Goal: Task Accomplishment & Management: Complete application form

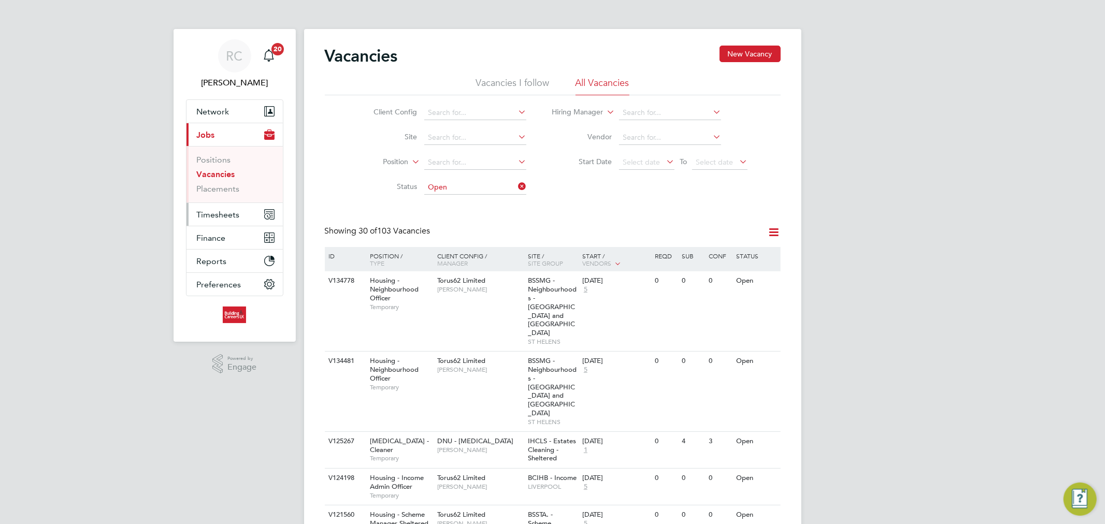
click at [231, 215] on span "Timesheets" at bounding box center [218, 215] width 43 height 10
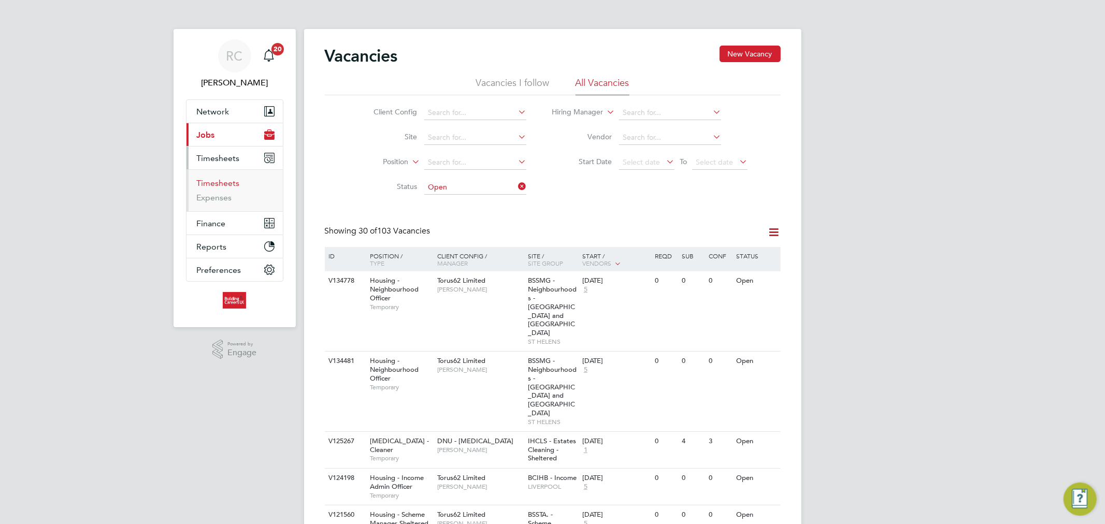
click at [231, 187] on link "Timesheets" at bounding box center [218, 183] width 43 height 10
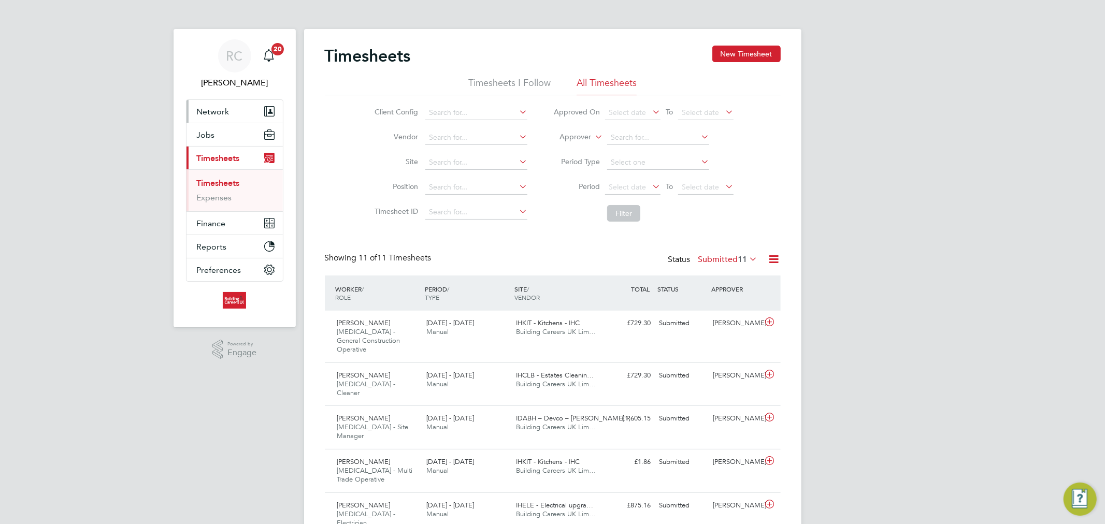
click at [233, 111] on button "Network" at bounding box center [235, 111] width 96 height 23
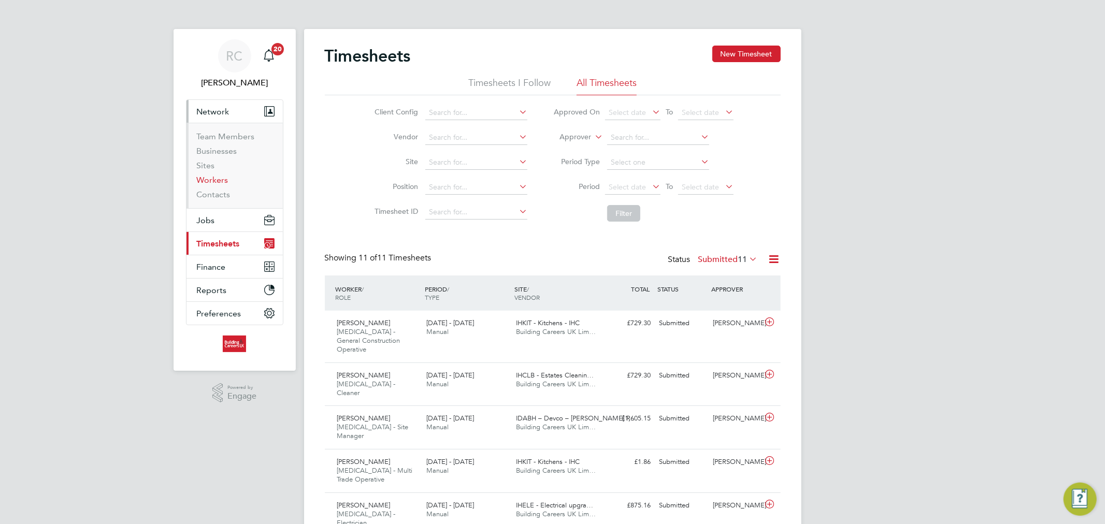
click at [223, 181] on link "Workers" at bounding box center [213, 180] width 32 height 10
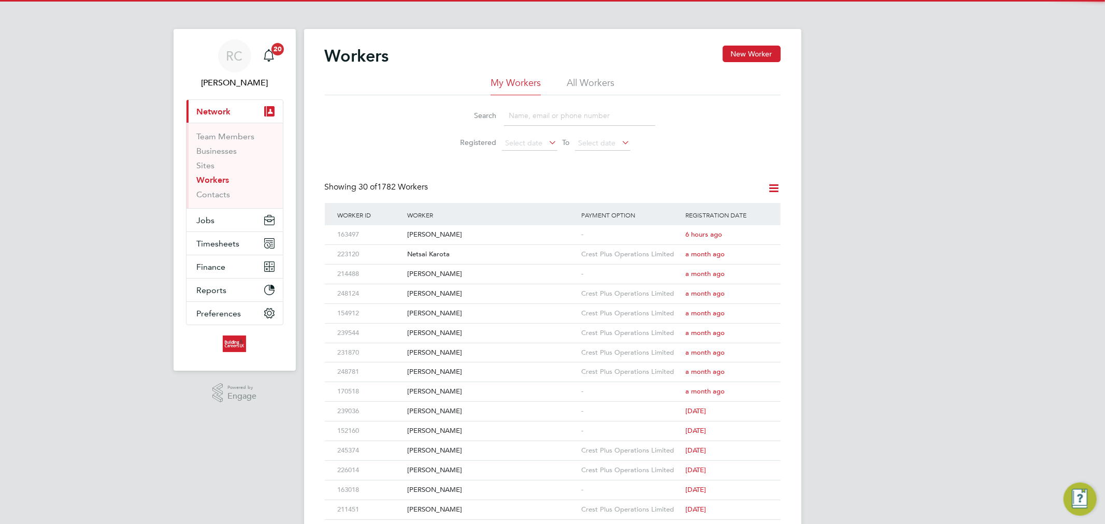
click at [564, 75] on div "Workers New Worker" at bounding box center [553, 61] width 456 height 31
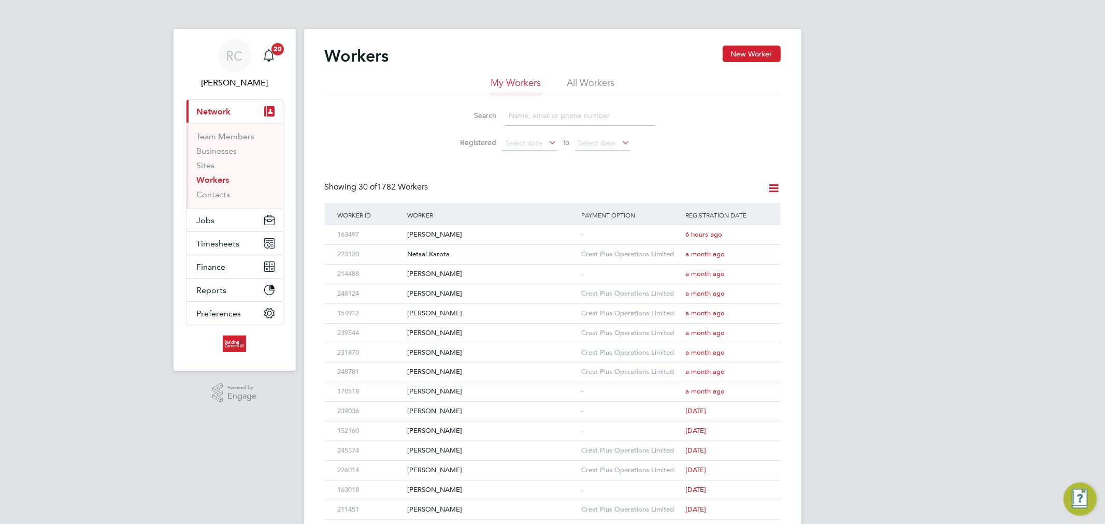
click at [573, 79] on li "All Workers" at bounding box center [591, 86] width 48 height 19
click at [557, 112] on input at bounding box center [579, 116] width 151 height 20
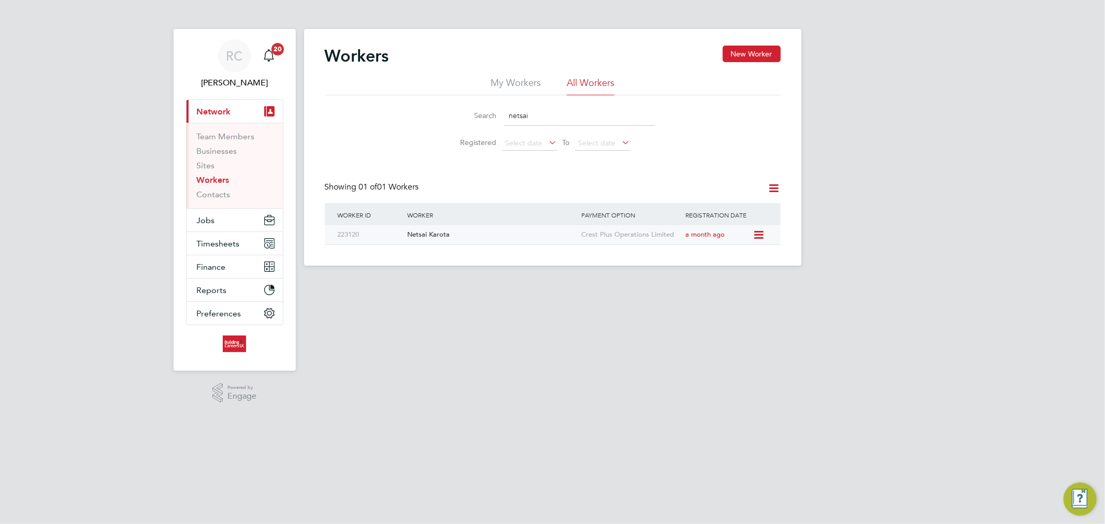
type input "netsai"
click at [479, 231] on div "Netsai Karota" at bounding box center [492, 234] width 174 height 19
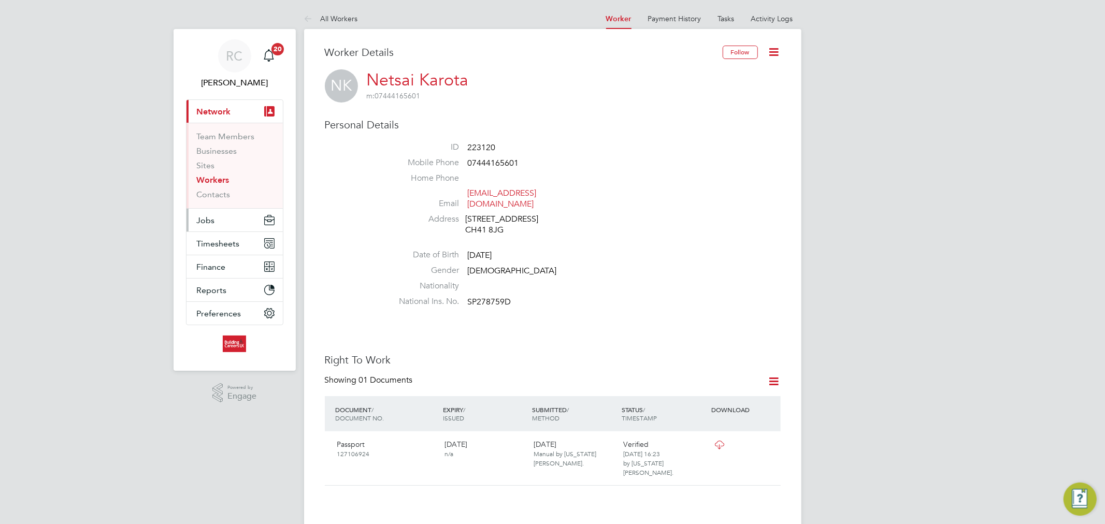
click at [210, 214] on button "Jobs" at bounding box center [235, 220] width 96 height 23
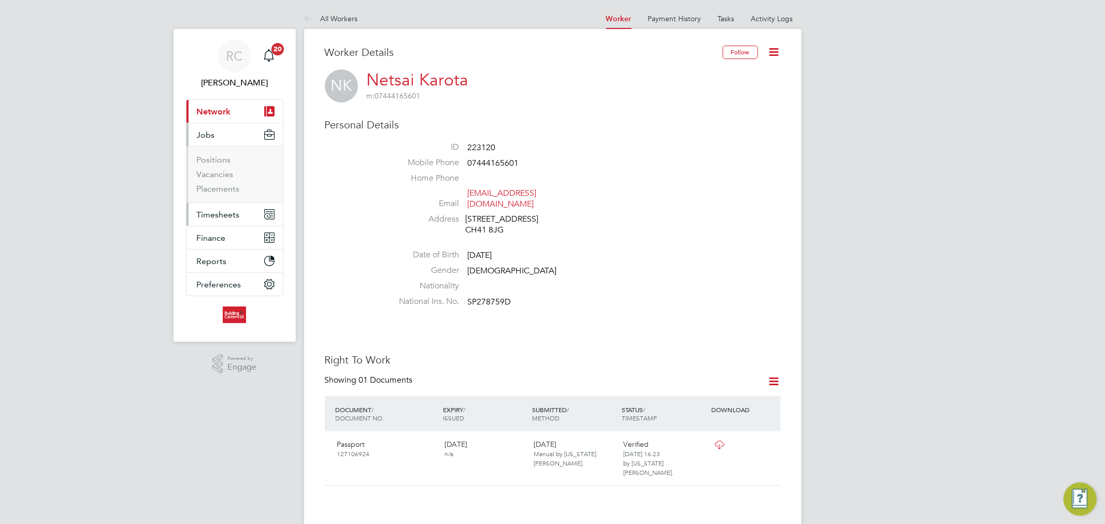
click at [219, 212] on span "Timesheets" at bounding box center [218, 215] width 43 height 10
click at [223, 183] on link "Timesheets" at bounding box center [218, 183] width 43 height 10
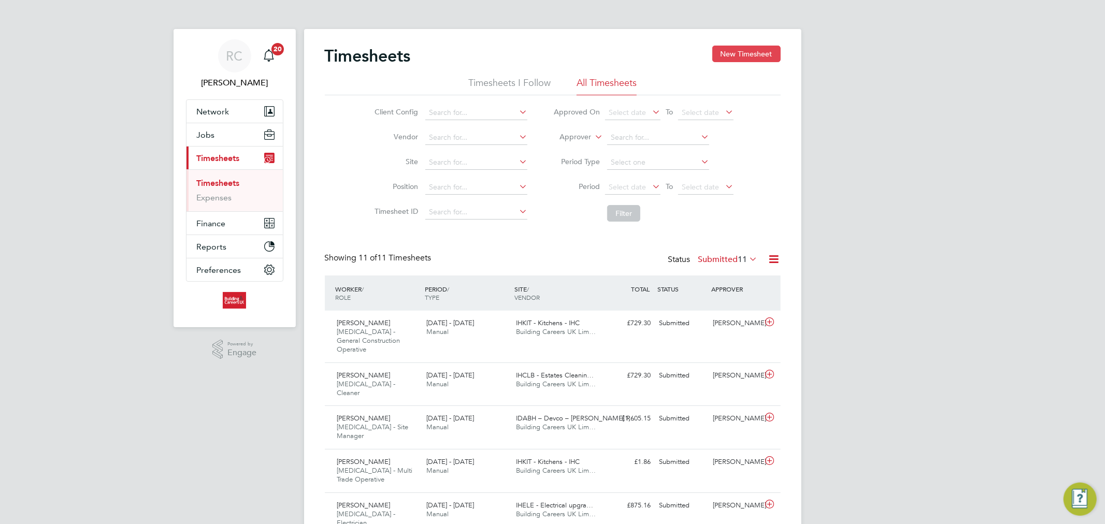
click at [741, 54] on button "New Timesheet" at bounding box center [746, 54] width 68 height 17
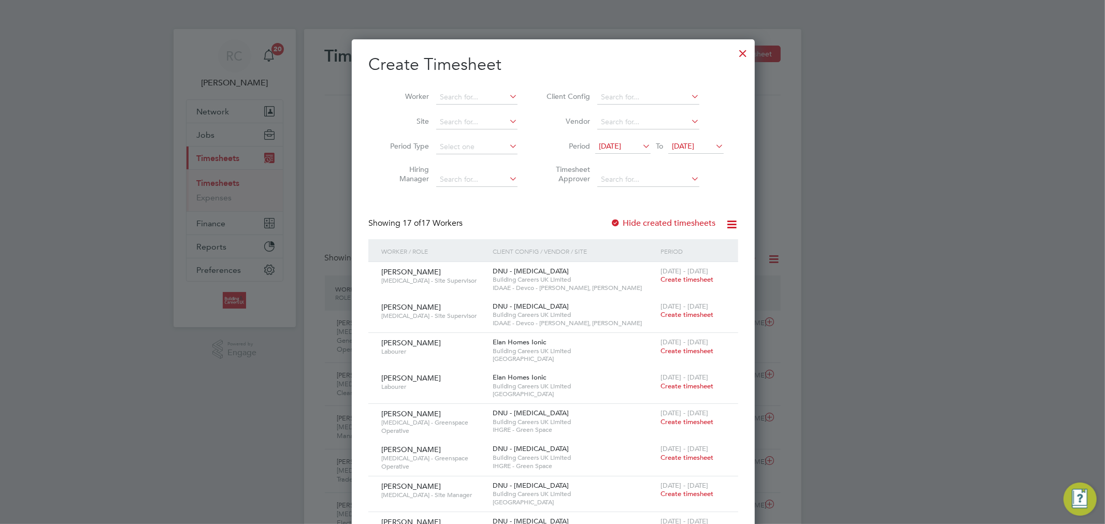
click at [621, 144] on span "[DATE]" at bounding box center [610, 145] width 22 height 9
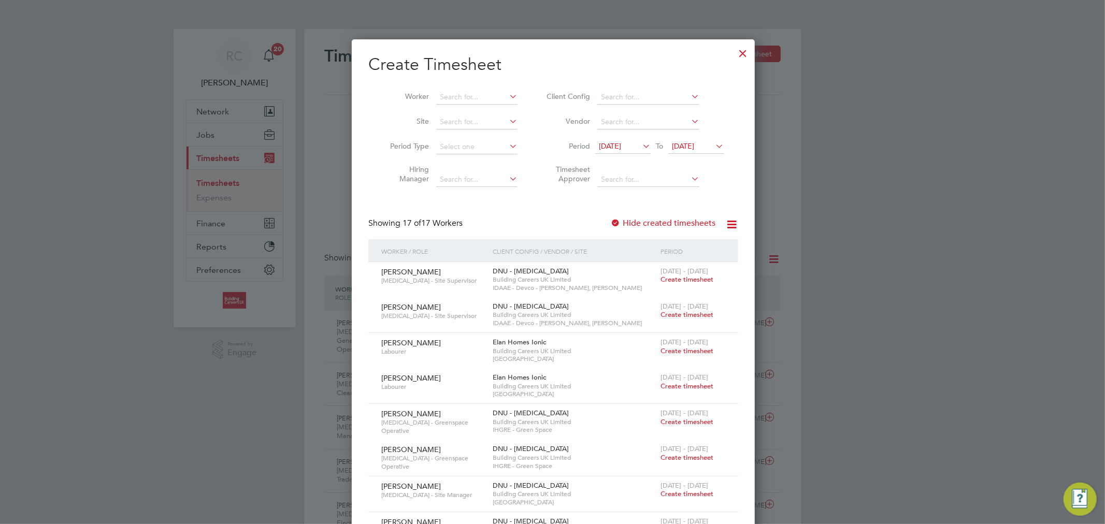
click at [611, 147] on span "15 Sep 2025" at bounding box center [610, 145] width 22 height 9
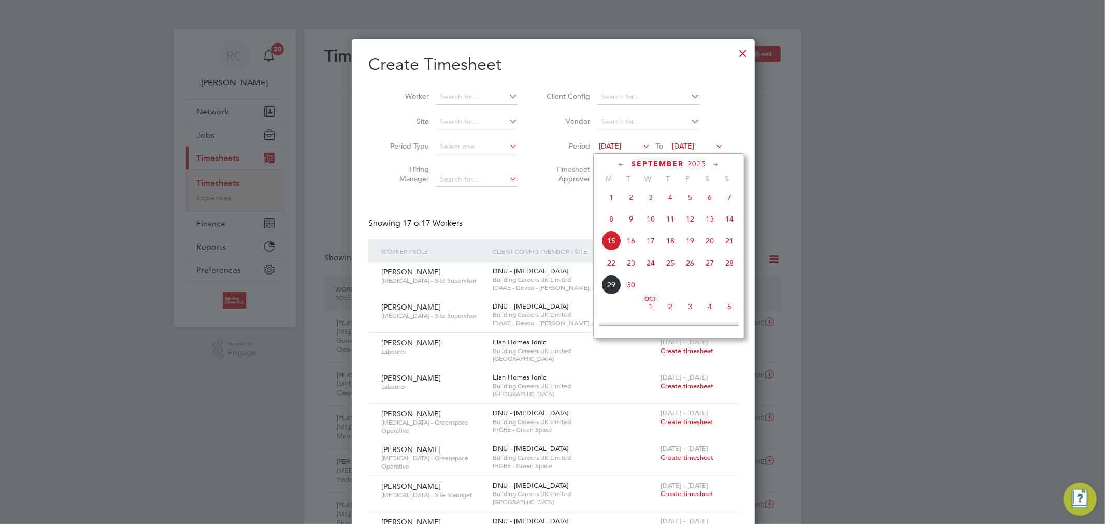
click at [610, 267] on span "22" at bounding box center [612, 263] width 20 height 20
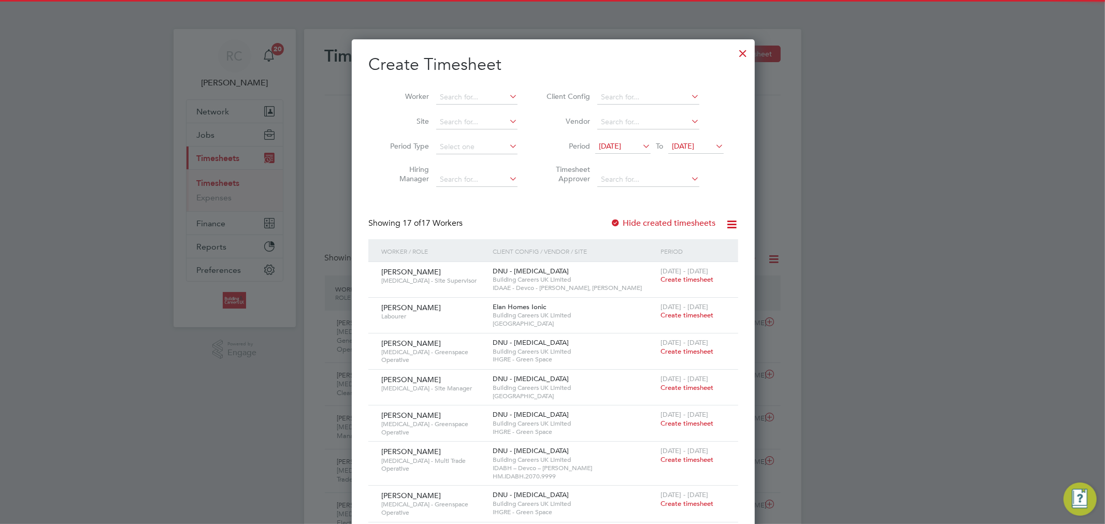
click at [686, 147] on span "22 Sep 2025" at bounding box center [683, 145] width 22 height 9
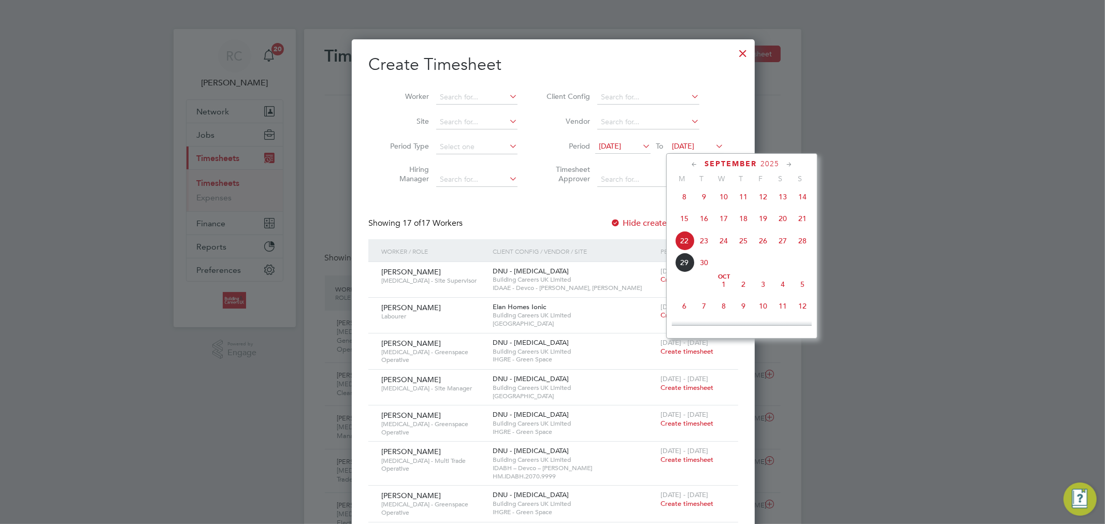
click at [799, 244] on span "28" at bounding box center [803, 241] width 20 height 20
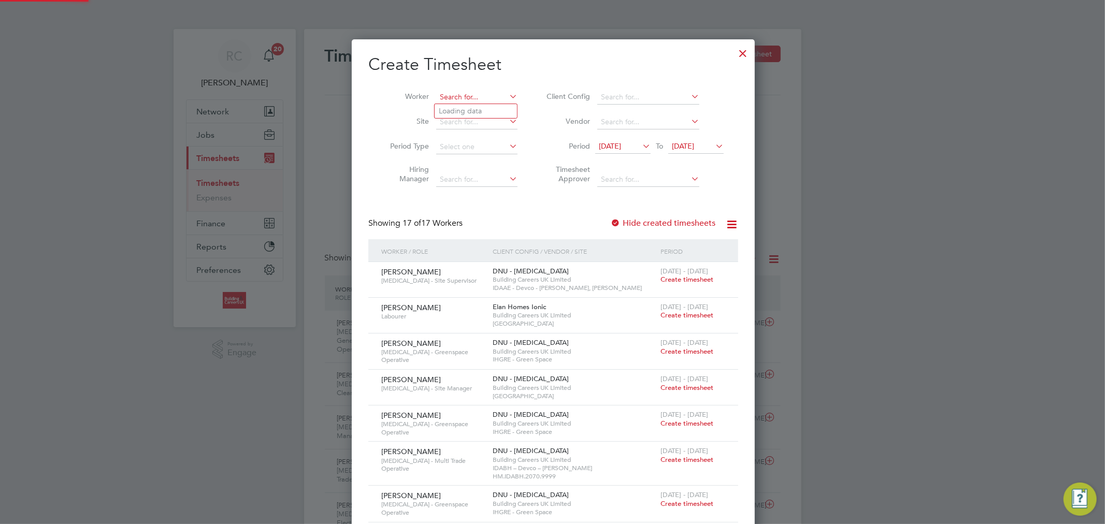
click at [454, 95] on input at bounding box center [476, 97] width 81 height 15
click at [462, 105] on li "Netsai Karota" at bounding box center [476, 111] width 82 height 14
type input "Netsai Karota"
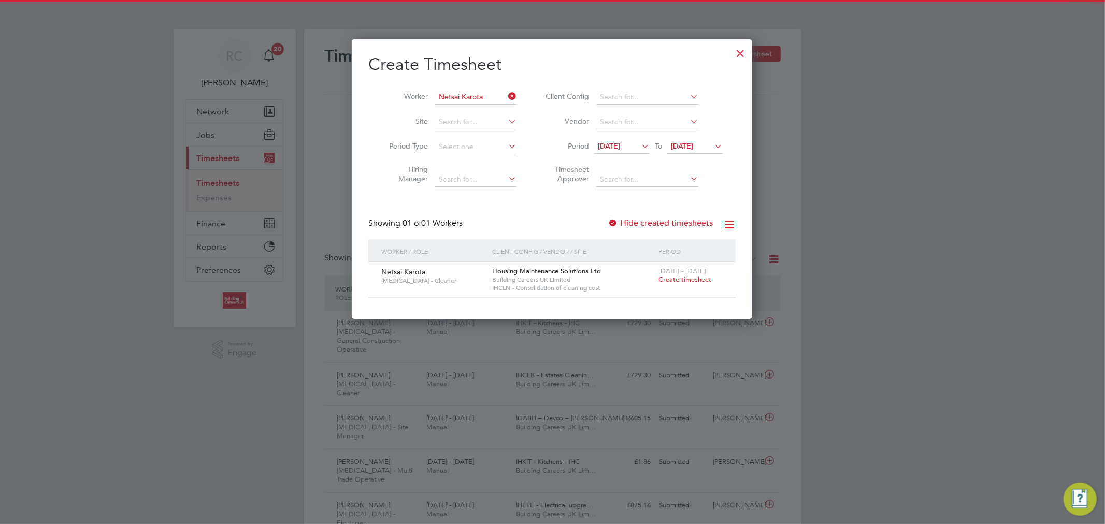
click at [629, 219] on label "Hide created timesheets" at bounding box center [660, 223] width 105 height 10
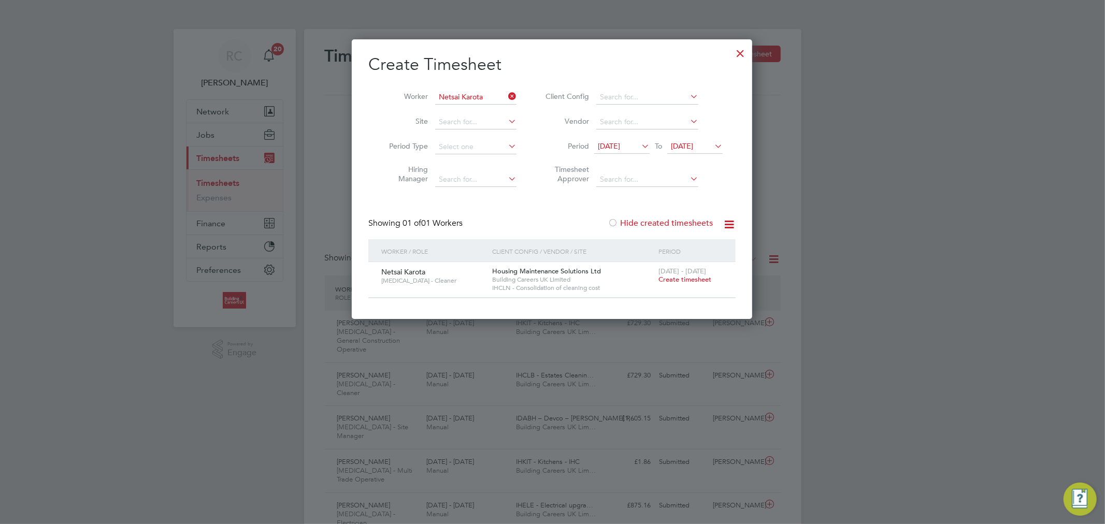
click at [676, 279] on span "Create timesheet" at bounding box center [685, 279] width 53 height 9
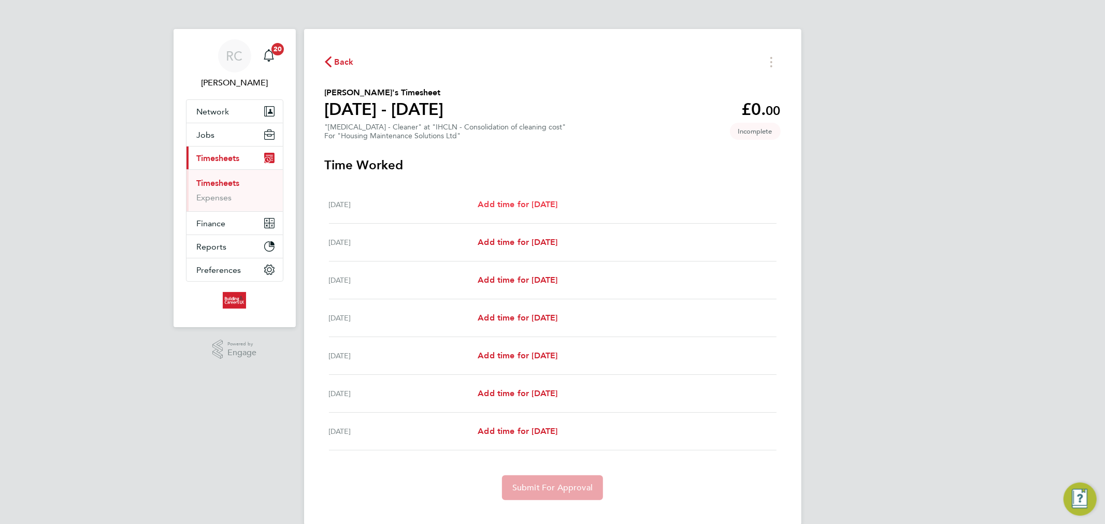
click at [545, 209] on span "Add time for Mon 22 Sep" at bounding box center [518, 204] width 80 height 10
select select "30"
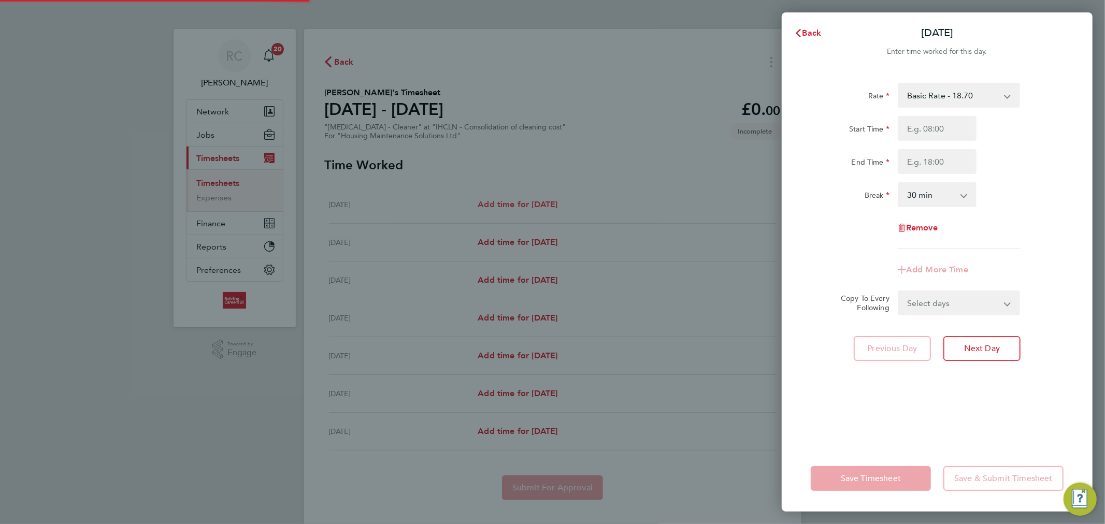
click at [528, 204] on div "Back Mon 22 Sep Enter time worked for this day. Rate Basic Rate - 18.70 Start T…" at bounding box center [552, 262] width 1105 height 524
click at [923, 140] on input "Start Time" at bounding box center [937, 128] width 79 height 25
type input "08:00"
click at [924, 167] on input "End Time" at bounding box center [937, 161] width 79 height 25
type input "10:30"
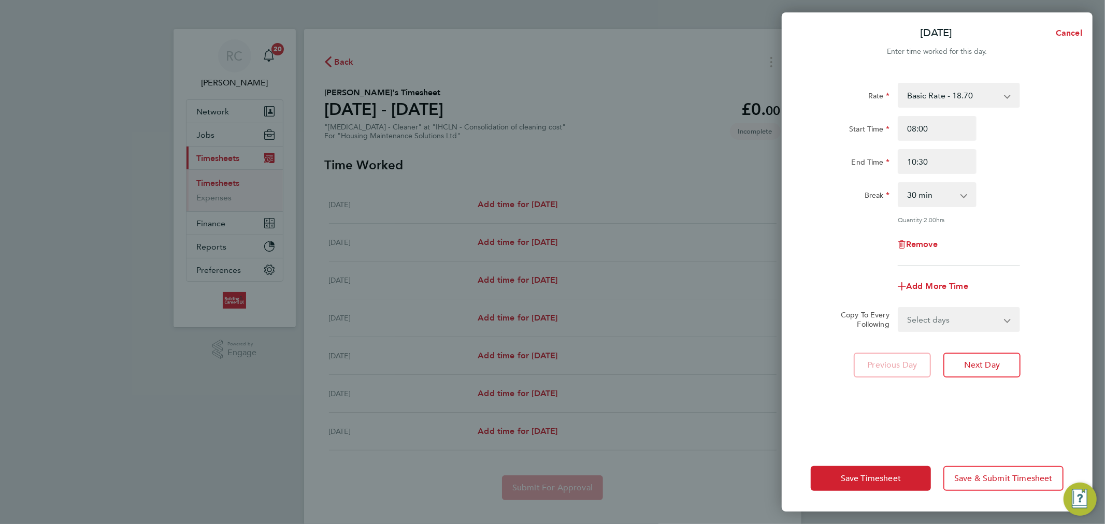
click at [998, 201] on div "Break 0 min 15 min 30 min 45 min 60 min 75 min 90 min" at bounding box center [937, 194] width 261 height 25
click at [922, 322] on select "Select days Day Weekday (Mon-Fri) Weekend (Sat-Sun) Tuesday Wednesday Thursday …" at bounding box center [953, 319] width 109 height 23
select select "WEEKDAY"
click at [899, 308] on select "Select days Day Weekday (Mon-Fri) Weekend (Sat-Sun) Tuesday Wednesday Thursday …" at bounding box center [953, 319] width 109 height 23
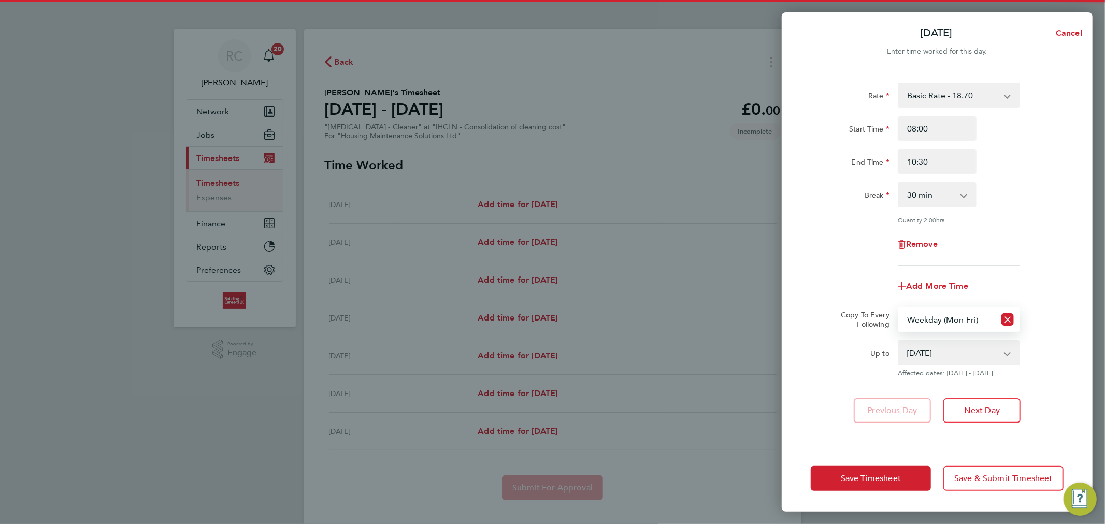
click at [927, 356] on select "23 Sep 2025 24 Sep 2025 25 Sep 2025 26 Sep 2025 27 Sep 2025 28 Sep 2025" at bounding box center [953, 352] width 108 height 23
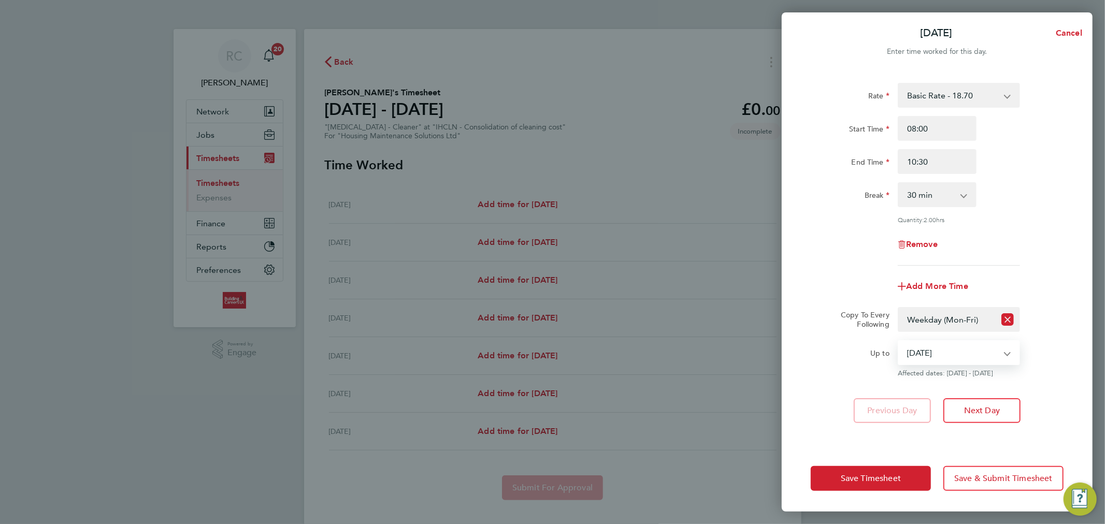
select select "2025-09-23"
click at [899, 341] on select "23 Sep 2025 24 Sep 2025 25 Sep 2025 26 Sep 2025 27 Sep 2025 28 Sep 2025" at bounding box center [953, 352] width 108 height 23
click at [892, 483] on span "Save Timesheet" at bounding box center [871, 479] width 60 height 10
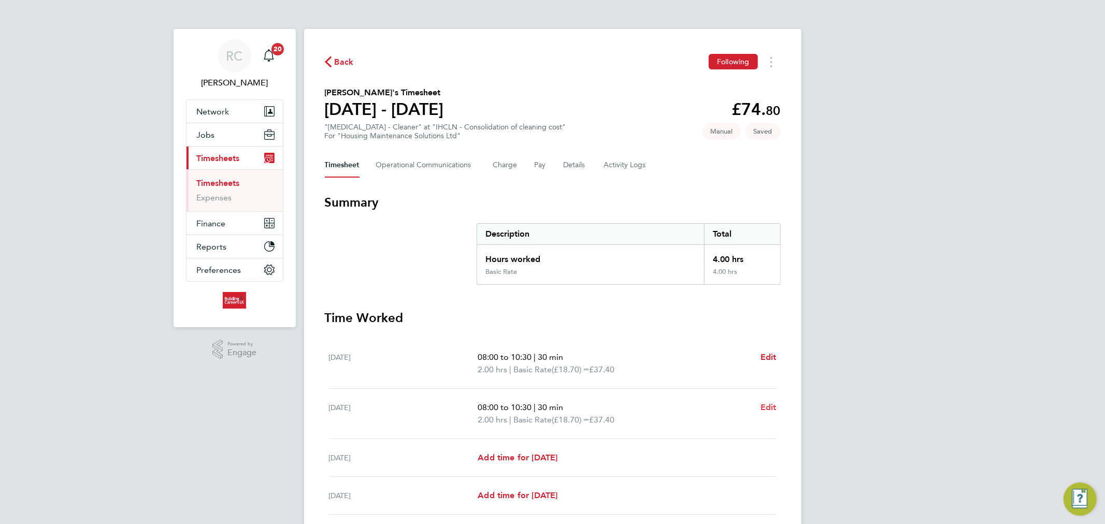
click at [765, 405] on span "Edit" at bounding box center [769, 408] width 16 height 10
select select "30"
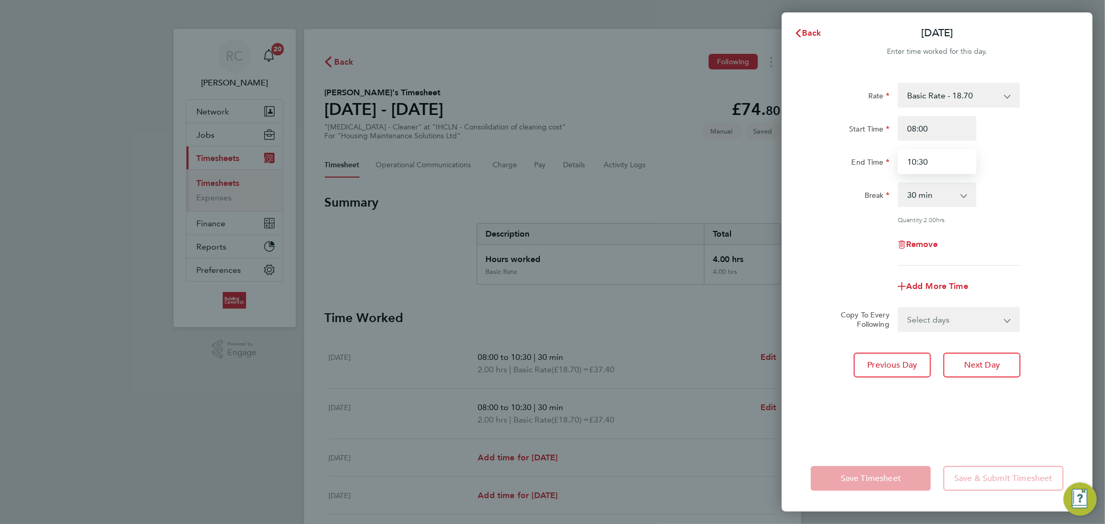
click at [925, 161] on input "10:30" at bounding box center [937, 161] width 79 height 25
click at [971, 161] on input "12:00" at bounding box center [937, 161] width 79 height 25
type input "12:00"
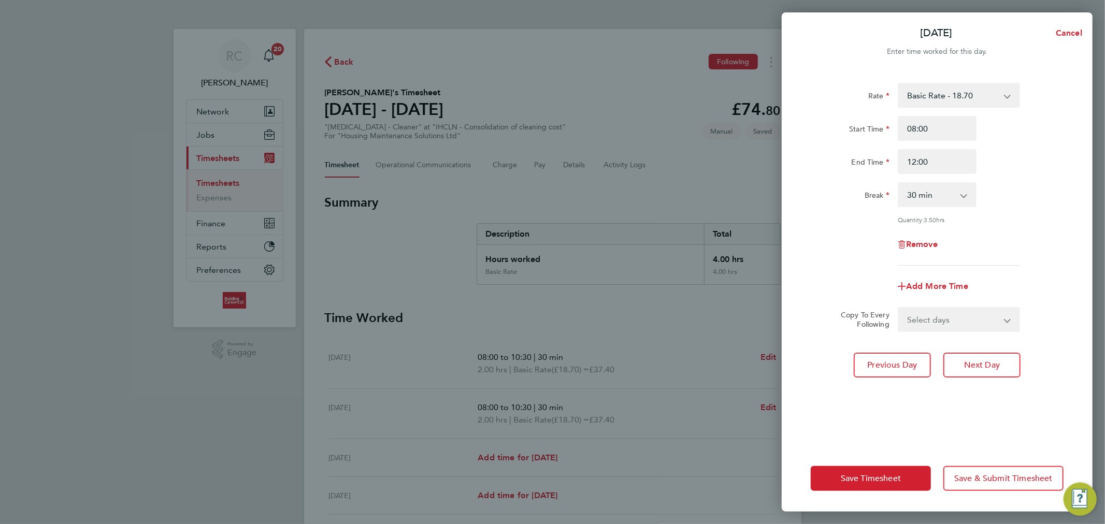
click at [1006, 162] on div "End Time 12:00" at bounding box center [937, 161] width 261 height 25
click at [959, 201] on select "0 min 15 min 30 min 45 min 60 min 75 min 90 min" at bounding box center [931, 194] width 64 height 23
select select "0"
click at [899, 183] on select "0 min 15 min 30 min 45 min 60 min 75 min 90 min" at bounding box center [931, 194] width 64 height 23
click at [891, 478] on span "Save Timesheet" at bounding box center [871, 479] width 60 height 10
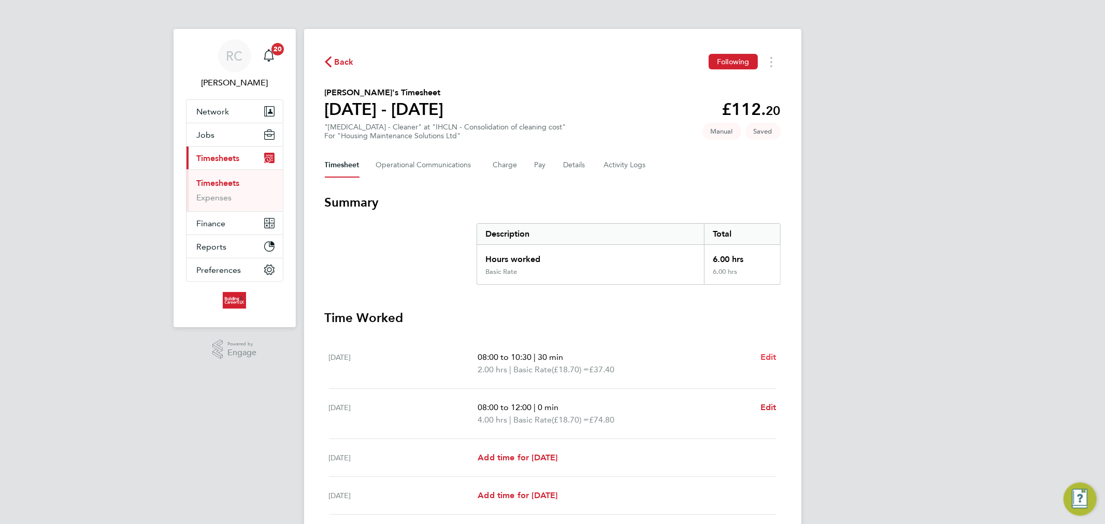
click at [775, 356] on span "Edit" at bounding box center [769, 357] width 16 height 10
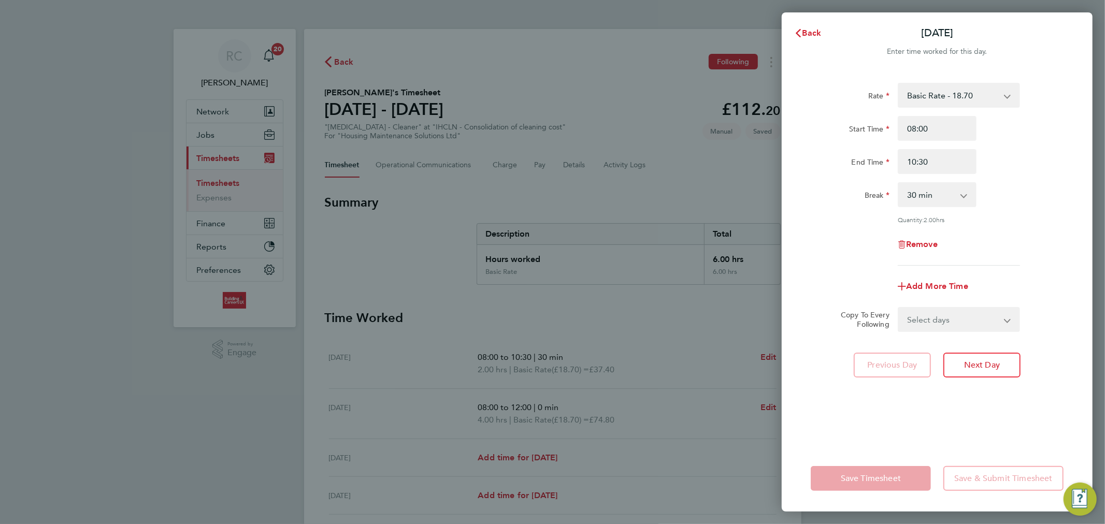
click at [950, 192] on select "0 min 15 min 30 min 45 min 60 min 75 min 90 min" at bounding box center [931, 194] width 64 height 23
select select "0"
click at [899, 183] on select "0 min 15 min 30 min 45 min 60 min 75 min 90 min" at bounding box center [931, 194] width 64 height 23
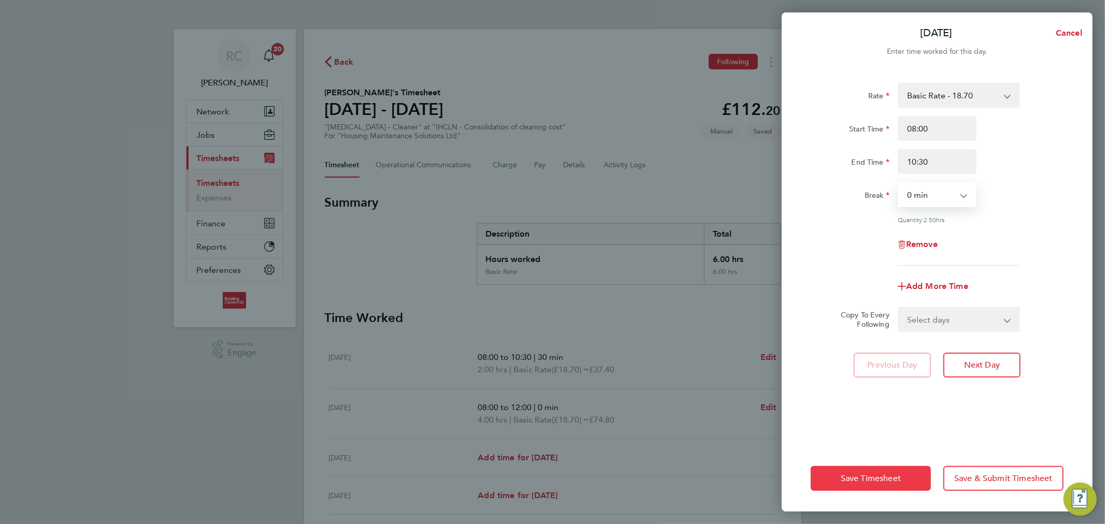
click at [882, 475] on span "Save Timesheet" at bounding box center [871, 479] width 60 height 10
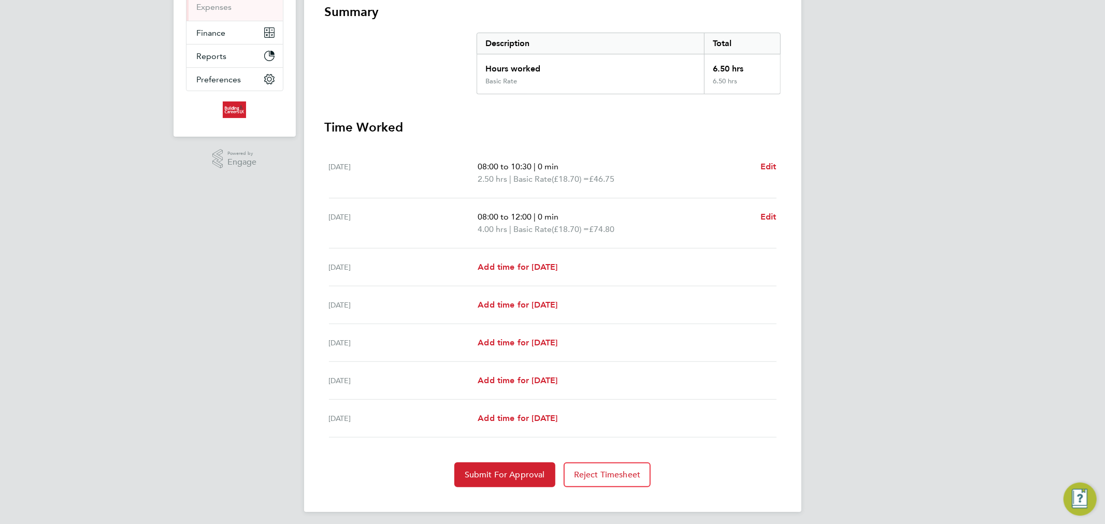
scroll to position [194, 0]
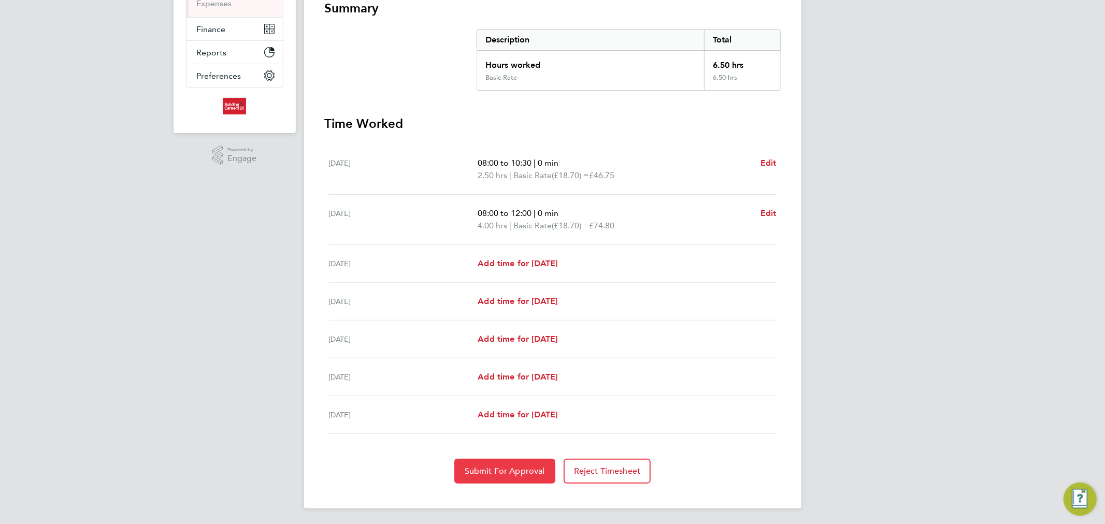
click at [515, 472] on span "Submit For Approval" at bounding box center [505, 471] width 80 height 10
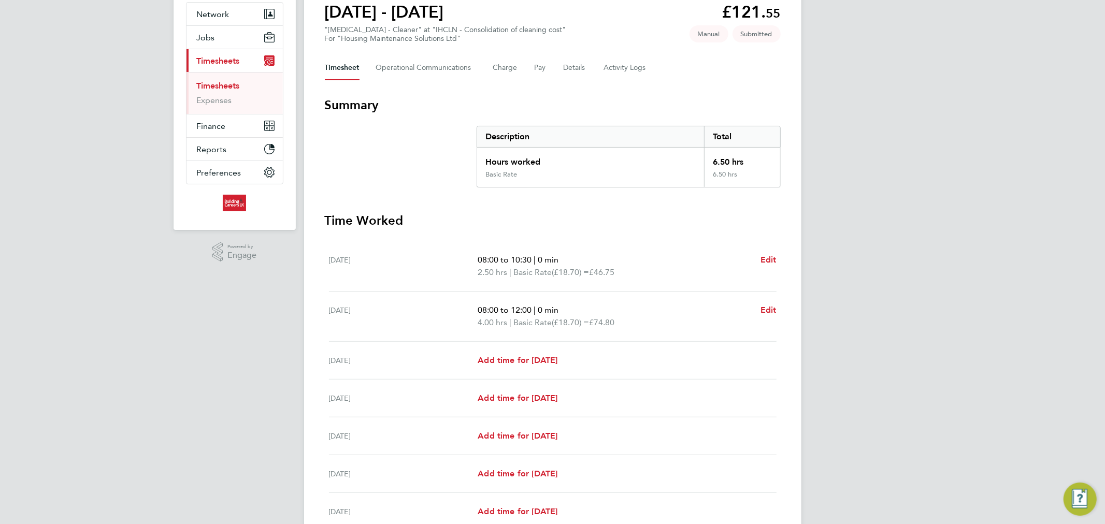
scroll to position [0, 0]
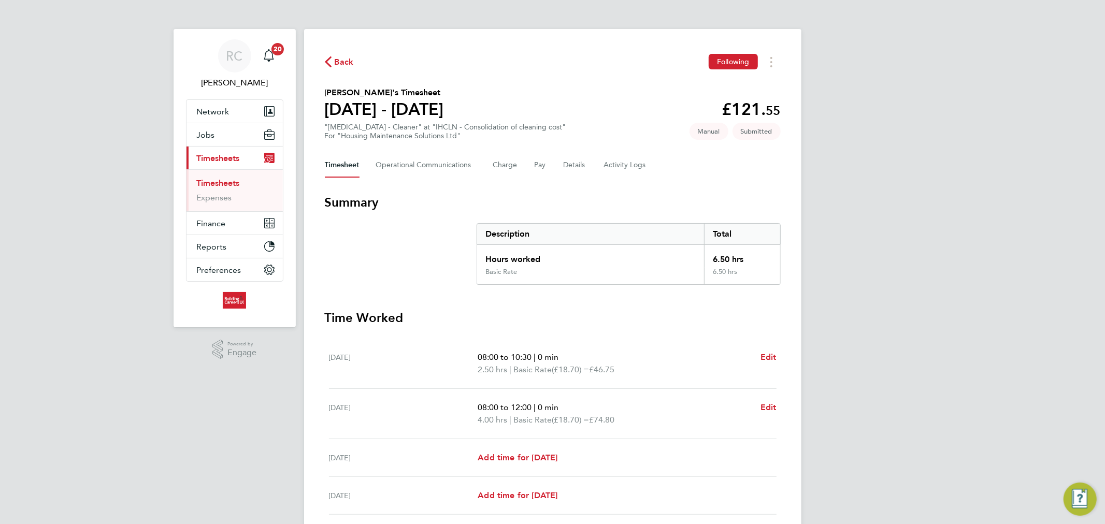
click at [335, 62] on span "Back" at bounding box center [344, 62] width 19 height 12
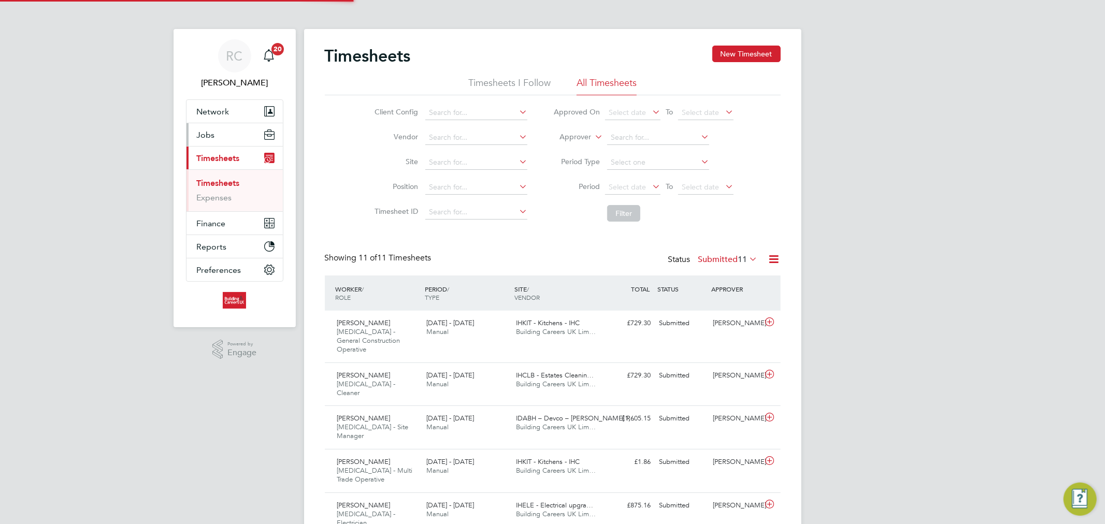
scroll to position [26, 90]
click at [219, 112] on span "Network" at bounding box center [213, 112] width 33 height 10
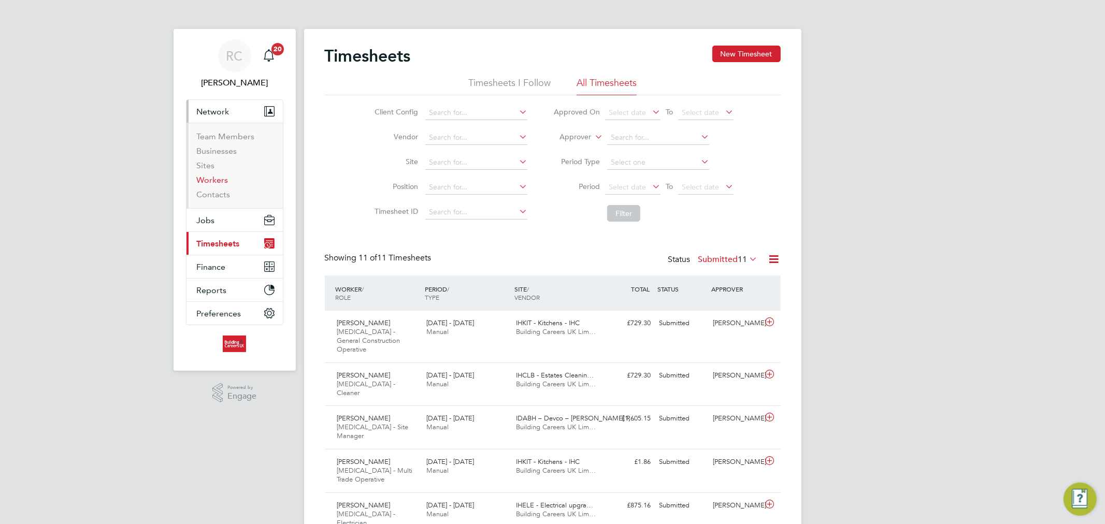
click at [220, 177] on link "Workers" at bounding box center [213, 180] width 32 height 10
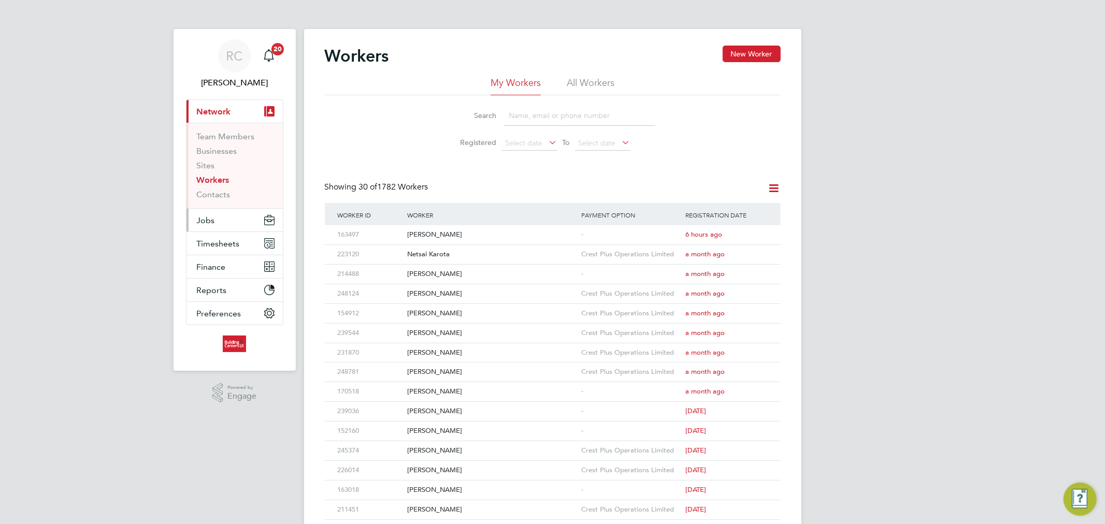
click at [210, 218] on span "Jobs" at bounding box center [206, 221] width 18 height 10
click at [448, 251] on div "Netsai Karota" at bounding box center [492, 254] width 174 height 19
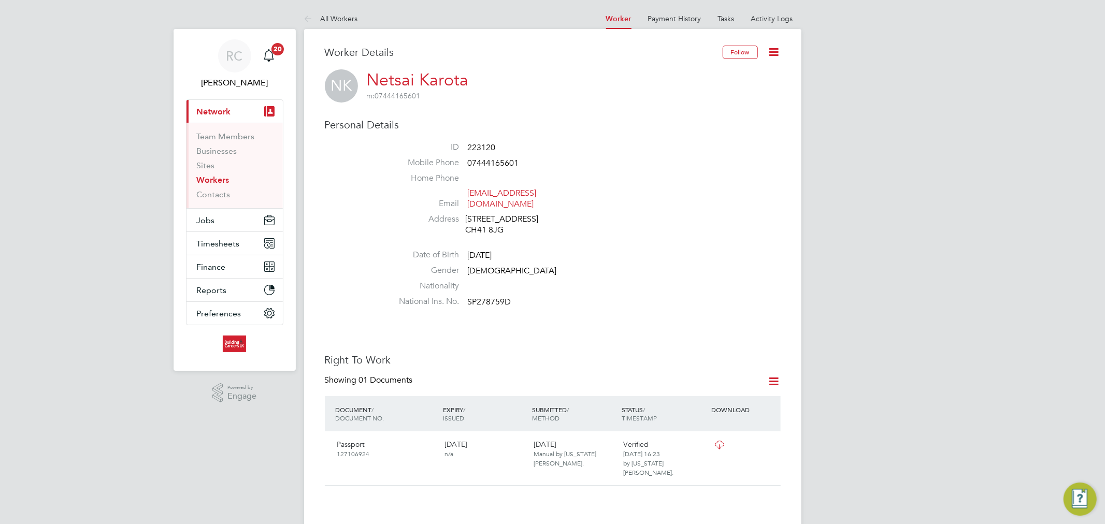
click at [779, 51] on icon at bounding box center [774, 52] width 13 height 13
click at [666, 73] on li "Invite Worker" at bounding box center [715, 76] width 130 height 15
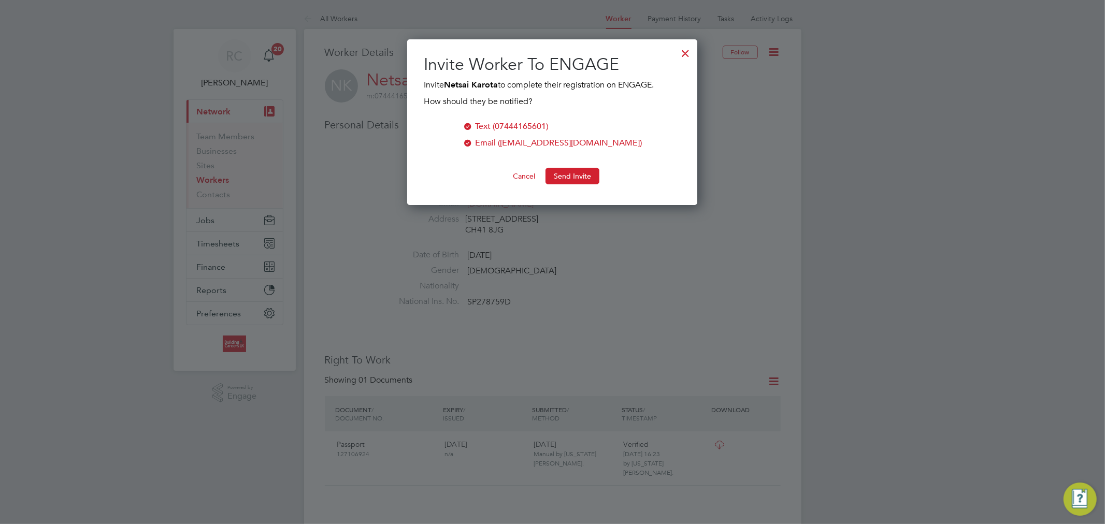
scroll to position [166, 291]
click at [589, 173] on button "Send Invite" at bounding box center [573, 176] width 54 height 17
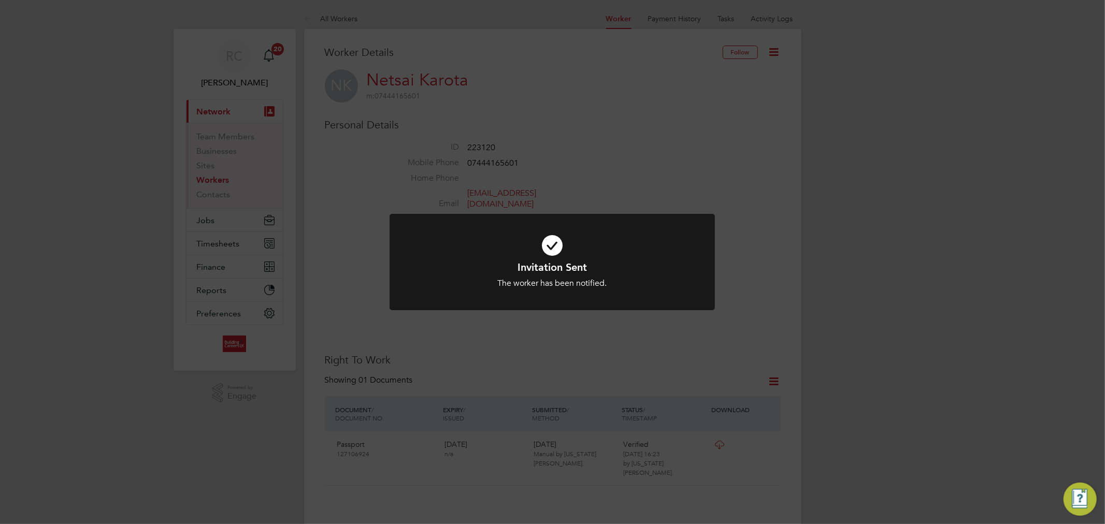
click at [560, 246] on icon at bounding box center [552, 245] width 269 height 40
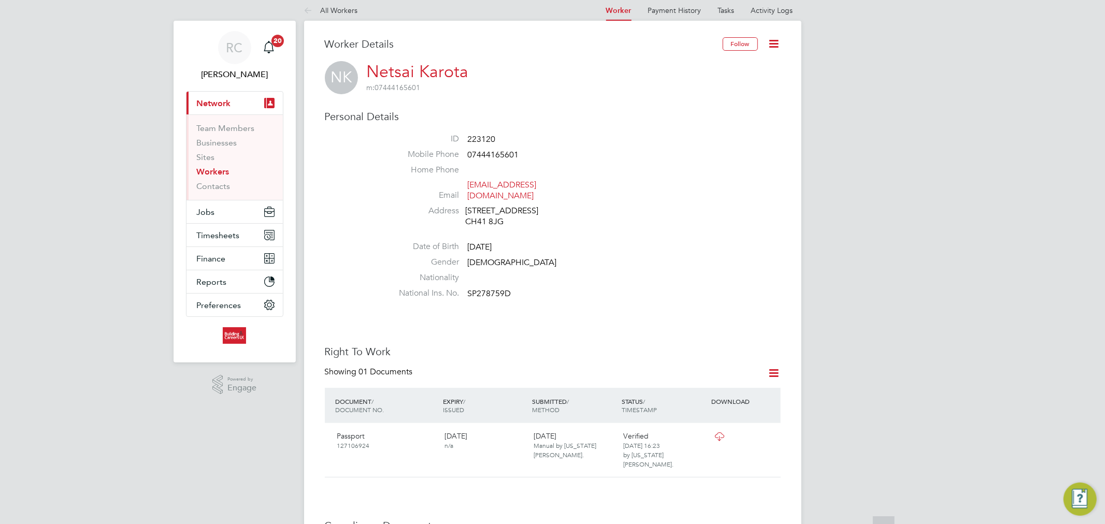
scroll to position [0, 0]
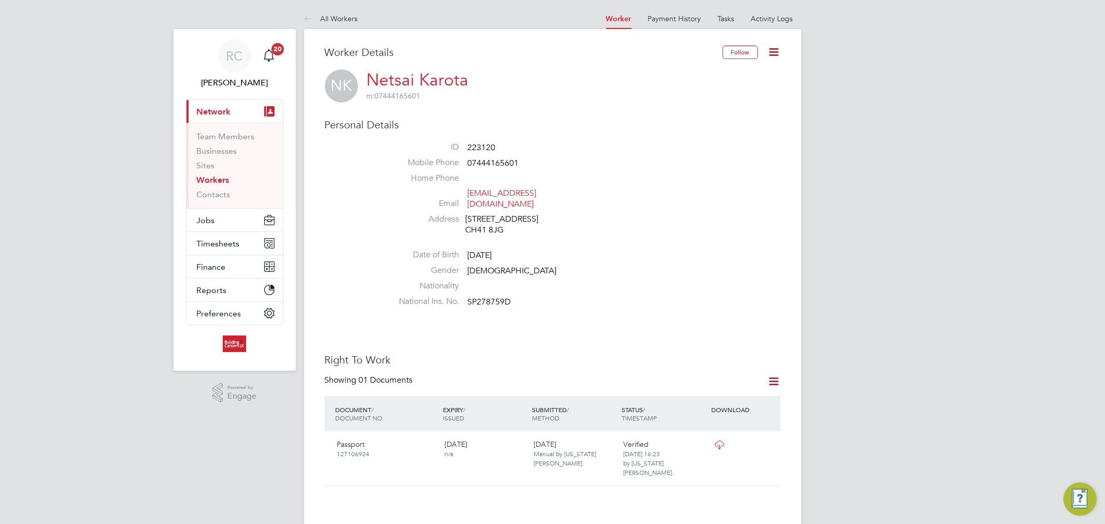
click at [631, 16] on link "Worker" at bounding box center [618, 19] width 25 height 9
click at [317, 15] on icon at bounding box center [310, 19] width 13 height 13
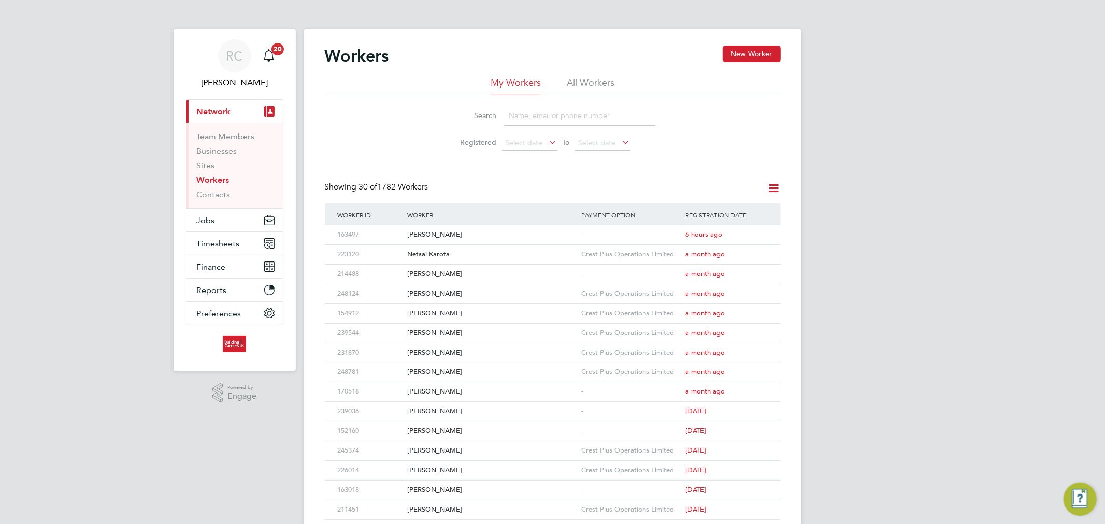
click at [616, 79] on ul "My Workers All Workers" at bounding box center [553, 86] width 456 height 19
click at [599, 79] on li "All Workers" at bounding box center [591, 86] width 48 height 19
click at [506, 75] on div "Workers New Worker" at bounding box center [553, 61] width 456 height 31
click at [500, 80] on li "My Workers" at bounding box center [516, 86] width 50 height 19
